Goal: Find specific fact: Find specific fact

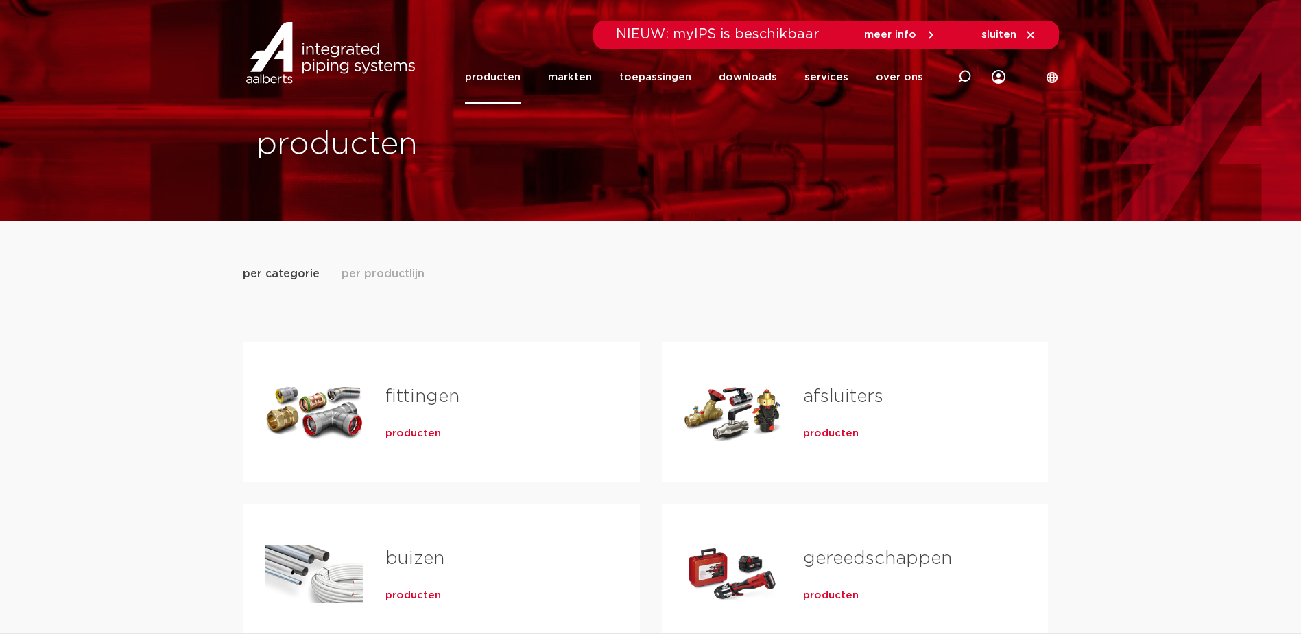
click at [346, 421] on div "Tabs. Open items met enter of spatie, sluit af met escape en navigeer met de pi…" at bounding box center [314, 412] width 99 height 96
click at [416, 431] on span "producten" at bounding box center [414, 434] width 56 height 14
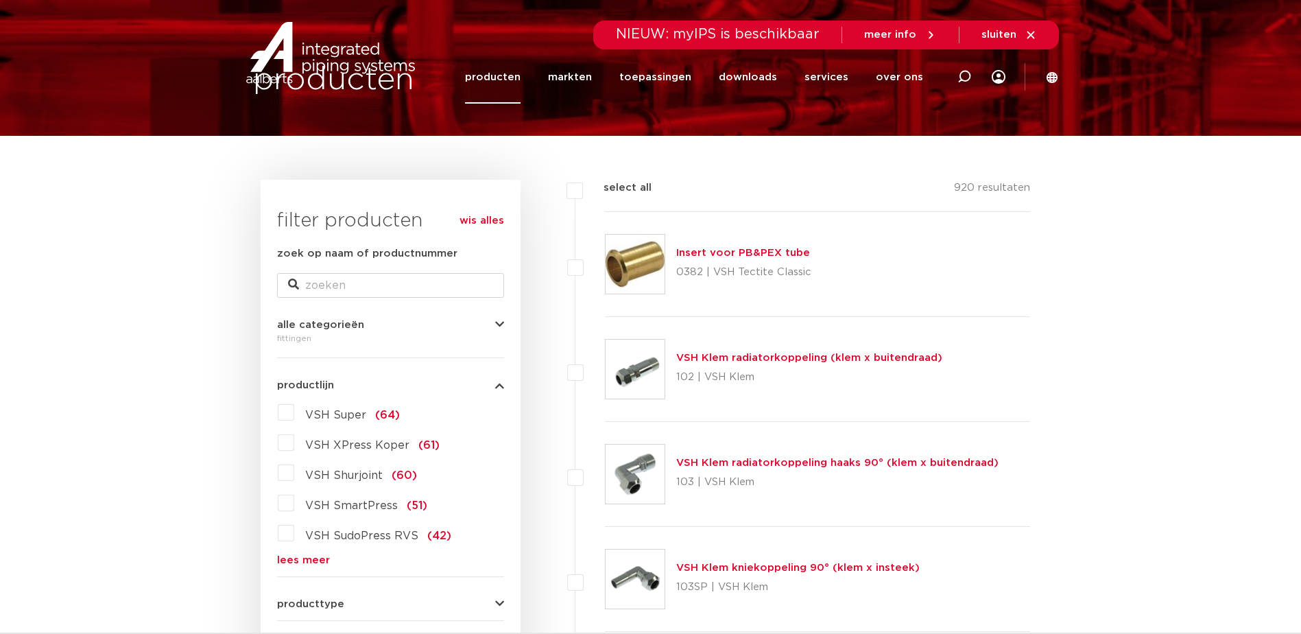
click at [294, 446] on label "VSH XPress Koper (61)" at bounding box center [366, 442] width 145 height 22
click at [0, 0] on input "VSH XPress Koper (61)" at bounding box center [0, 0] width 0 height 0
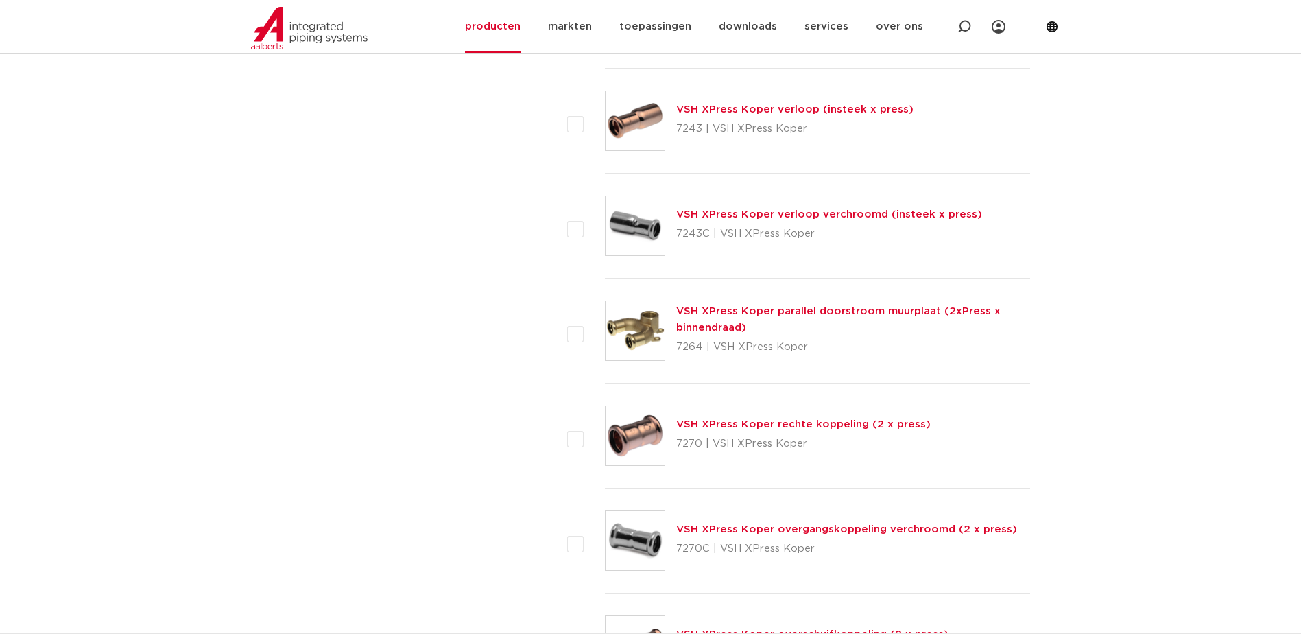
scroll to position [5299, 0]
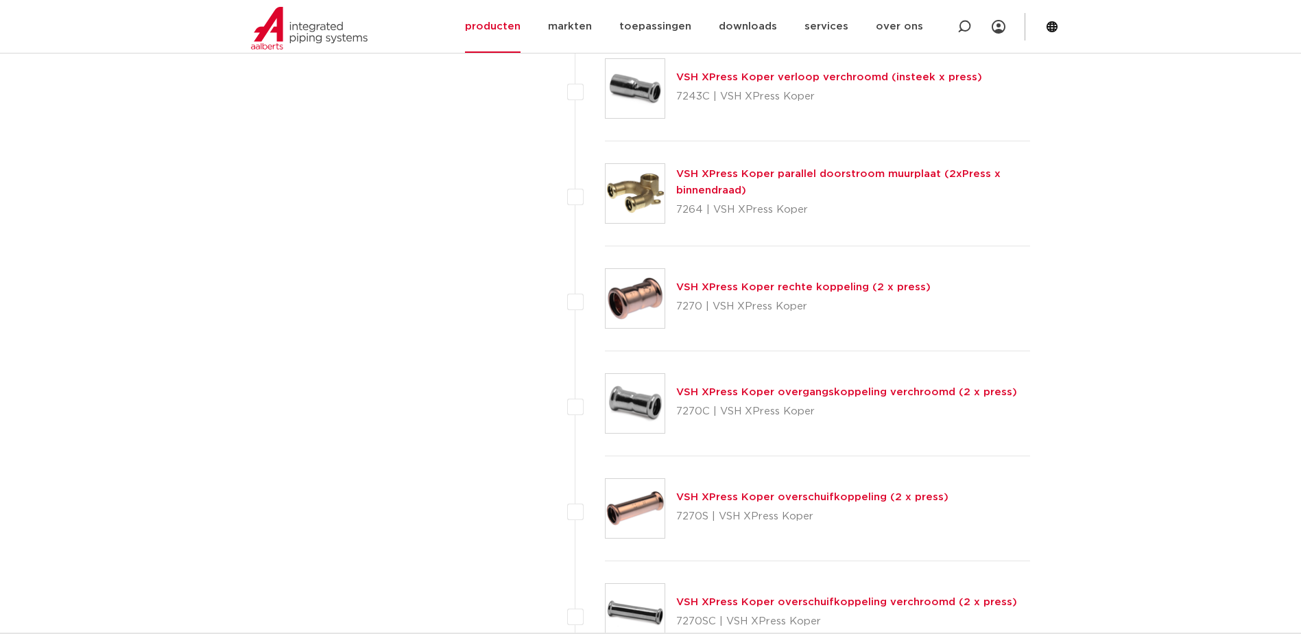
click at [829, 497] on link "VSH XPress Koper overschuifkoppeling (2 x press)" at bounding box center [812, 497] width 272 height 10
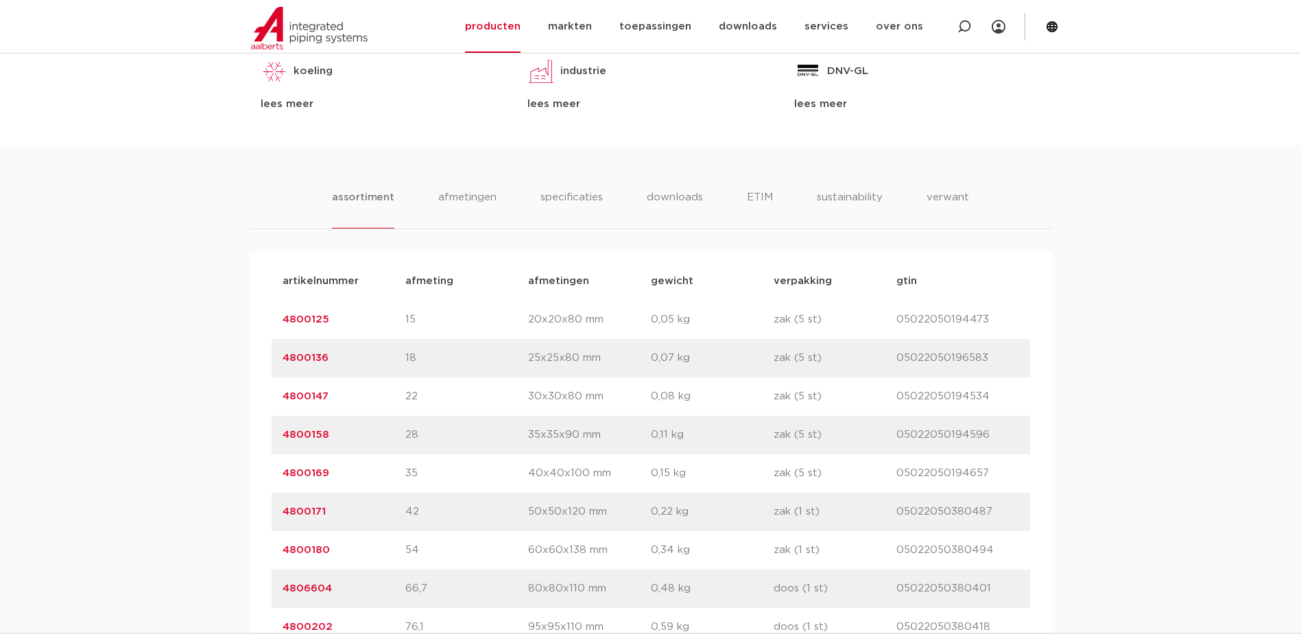
scroll to position [823, 0]
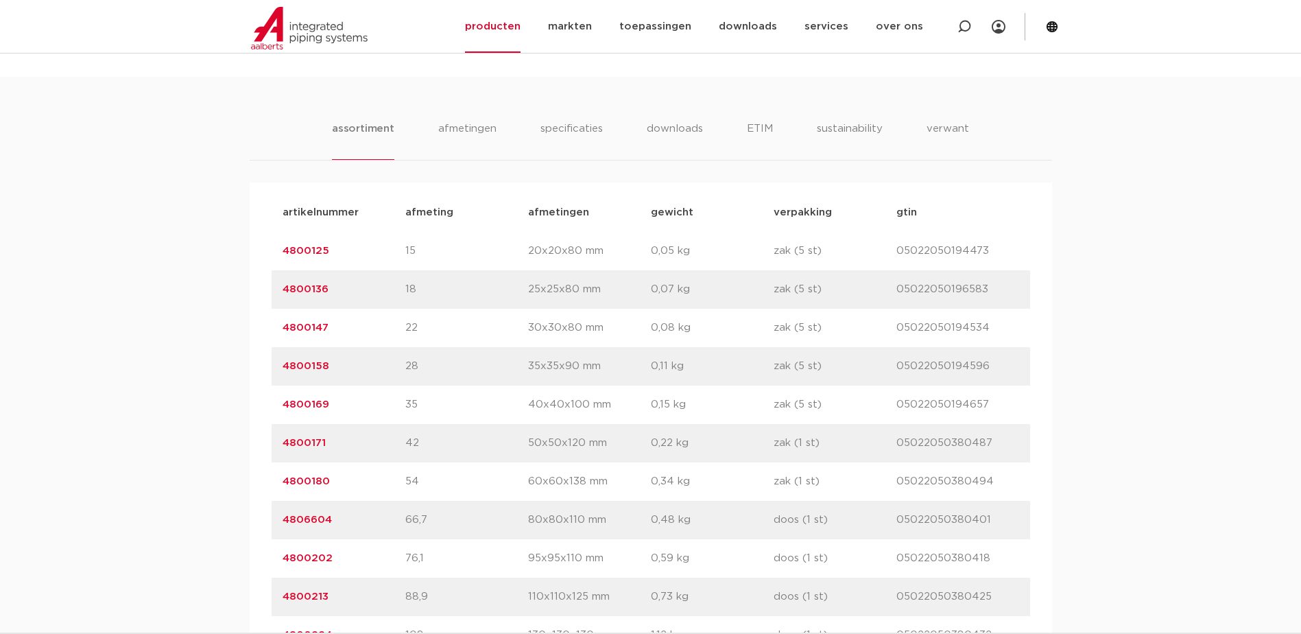
drag, startPoint x: 279, startPoint y: 405, endPoint x: 331, endPoint y: 406, distance: 52.8
click at [331, 406] on div "artikelnummer 4800169 afmeting 35 afmetingen 40x40x100 mm gewicht 0,15 kg verpa…" at bounding box center [651, 405] width 759 height 38
copy link "4800169"
